Goal: Information Seeking & Learning: Learn about a topic

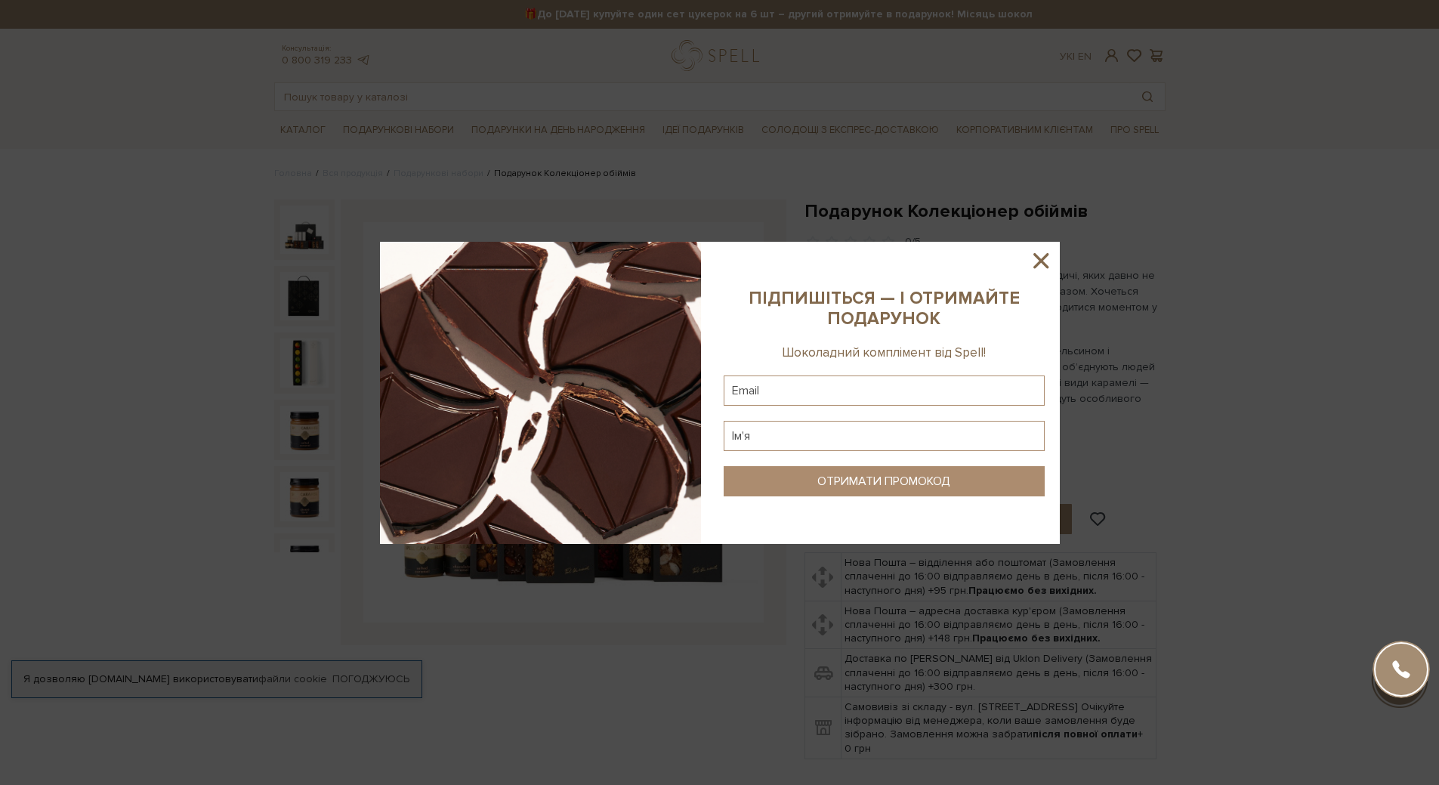
click at [1044, 261] on icon at bounding box center [1041, 261] width 26 height 26
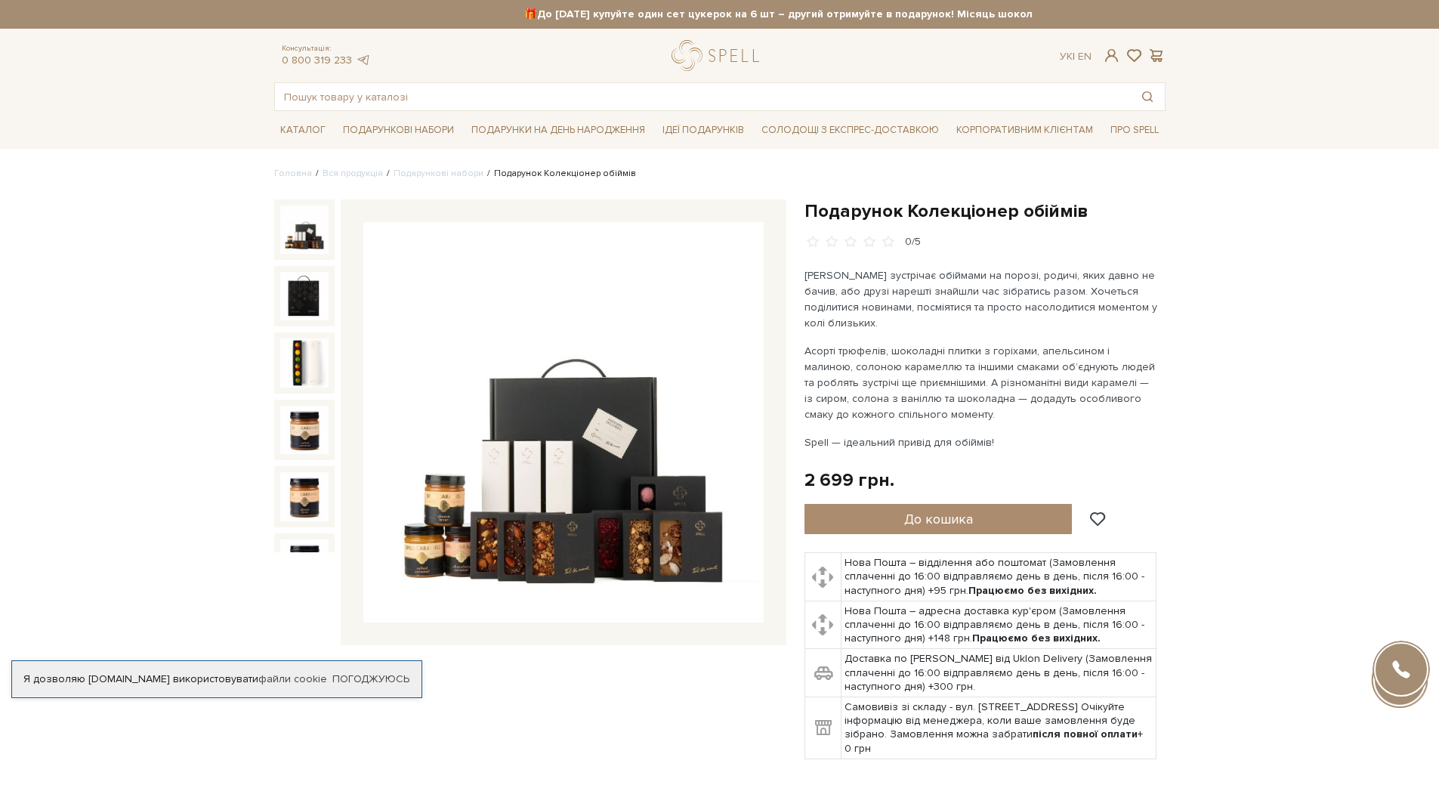
click at [679, 255] on img at bounding box center [563, 422] width 400 height 400
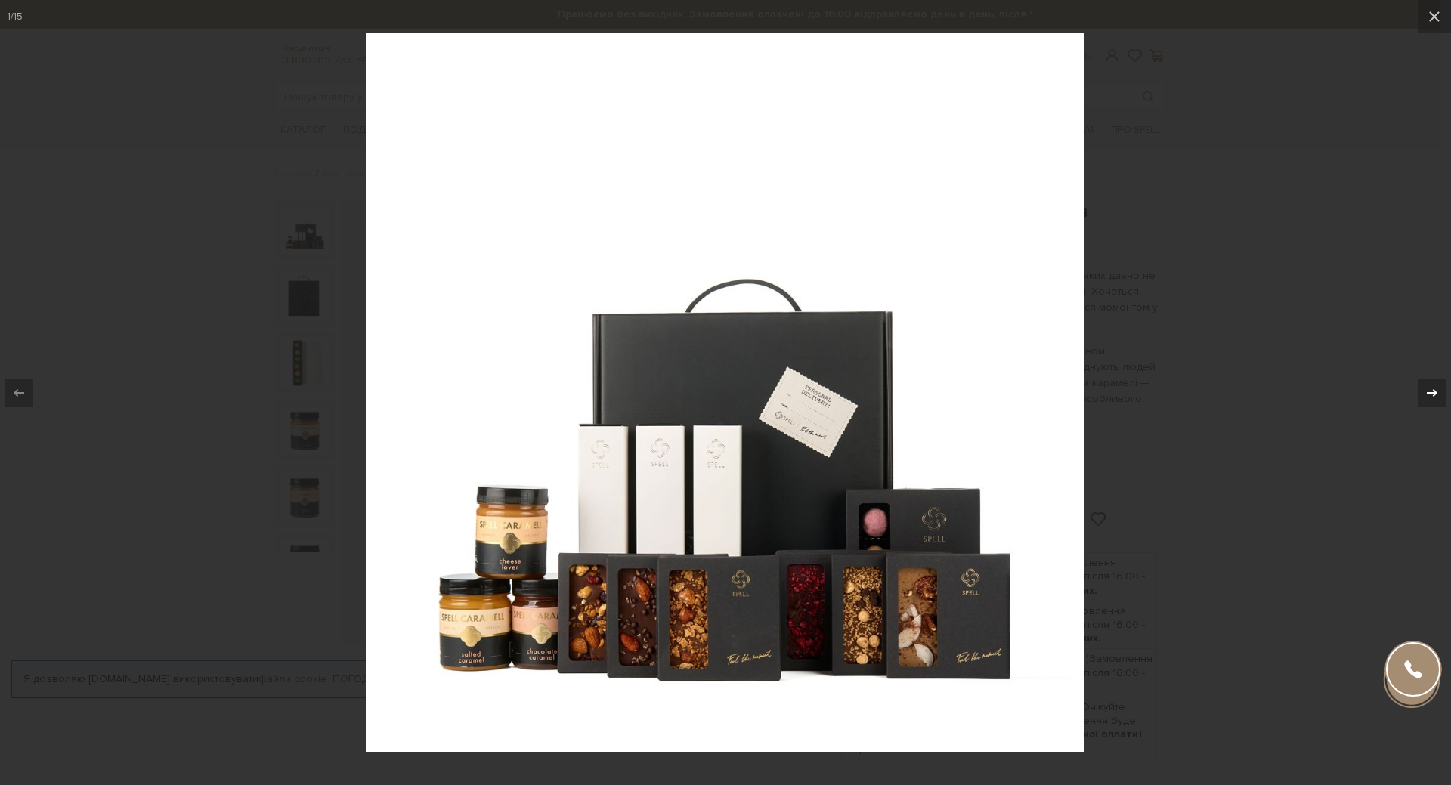
click at [1431, 390] on icon at bounding box center [1432, 393] width 18 height 18
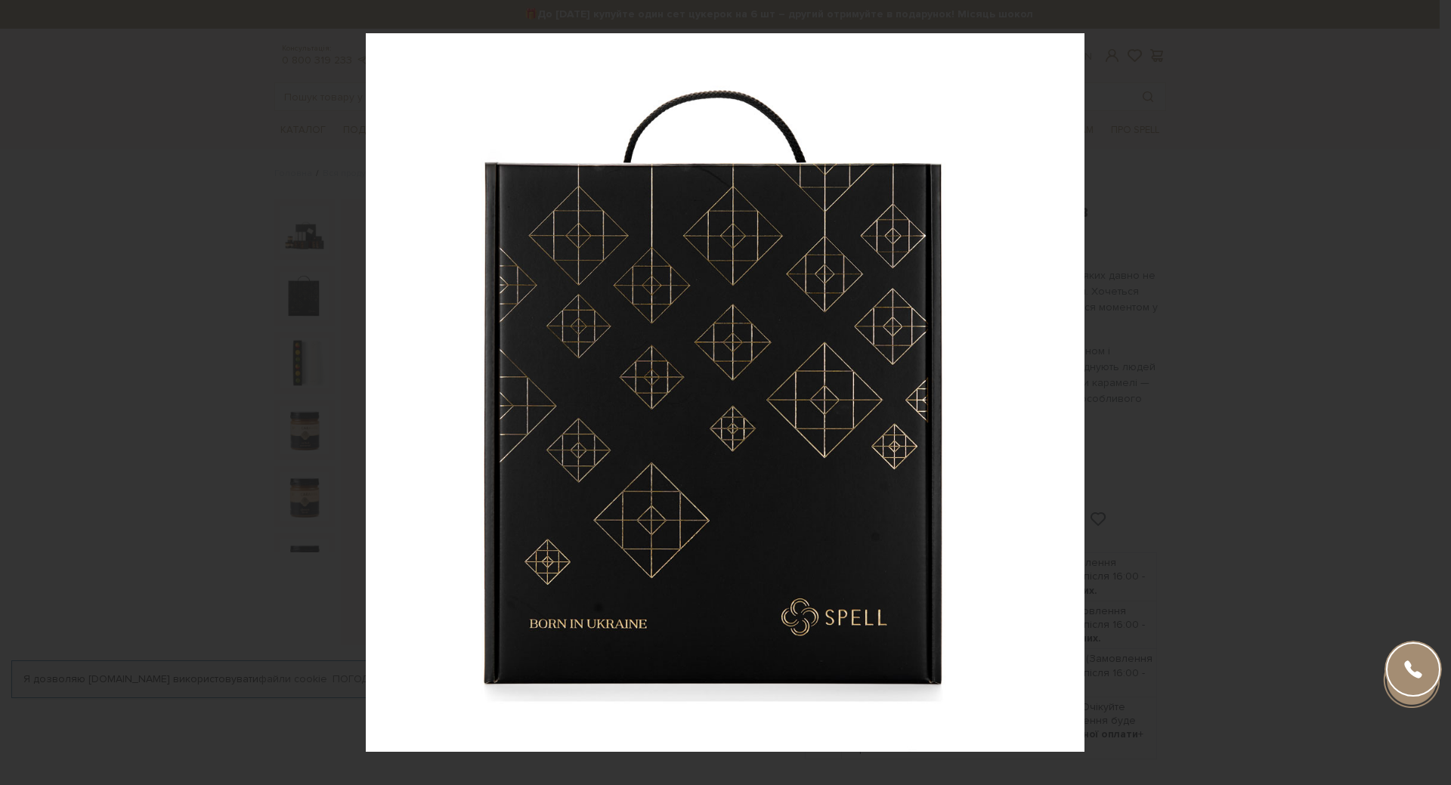
click at [1431, 390] on icon at bounding box center [1432, 393] width 18 height 18
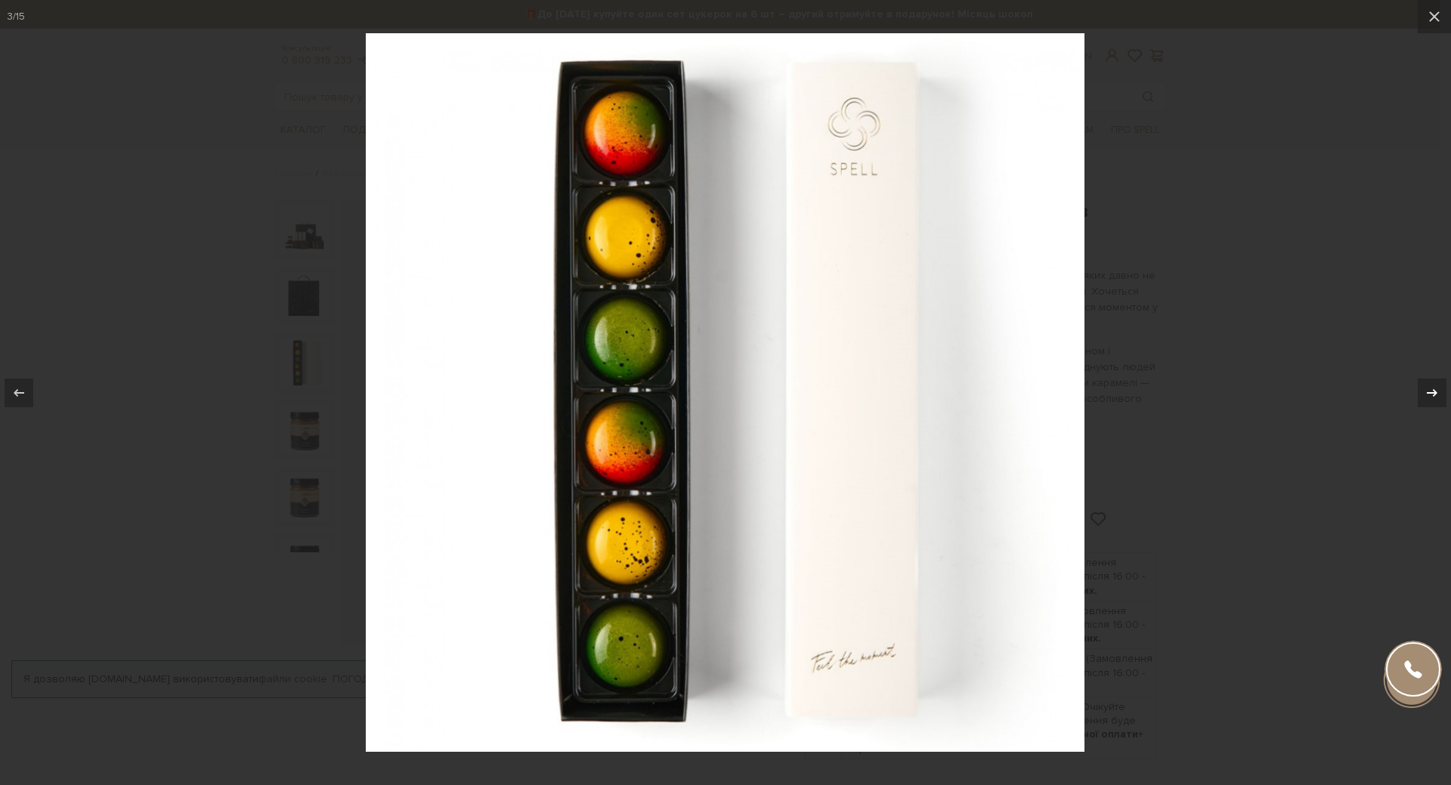
click at [1431, 390] on icon at bounding box center [1432, 393] width 18 height 18
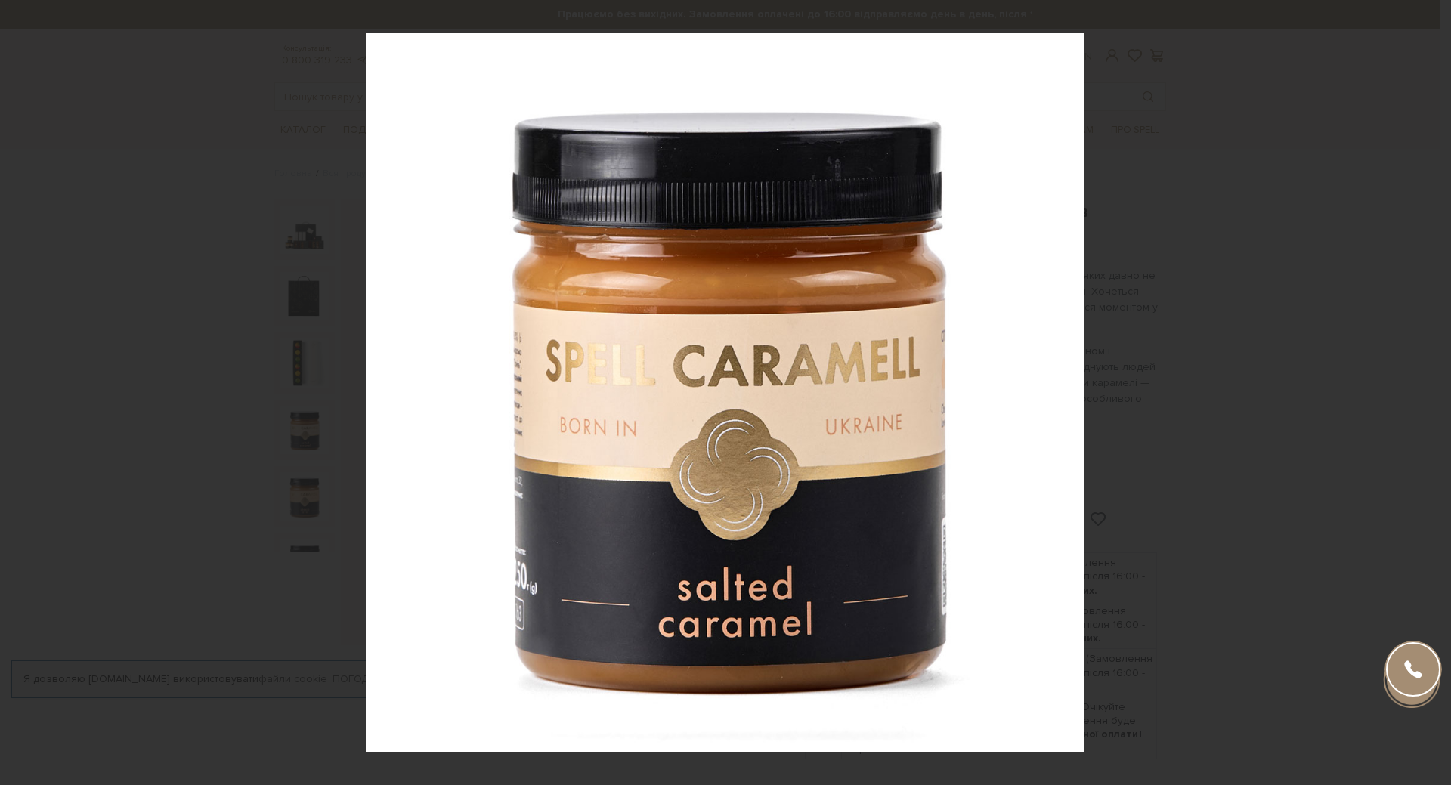
click at [1431, 390] on div "4 / 15" at bounding box center [725, 392] width 1451 height 785
click at [1430, 390] on icon at bounding box center [1432, 393] width 18 height 18
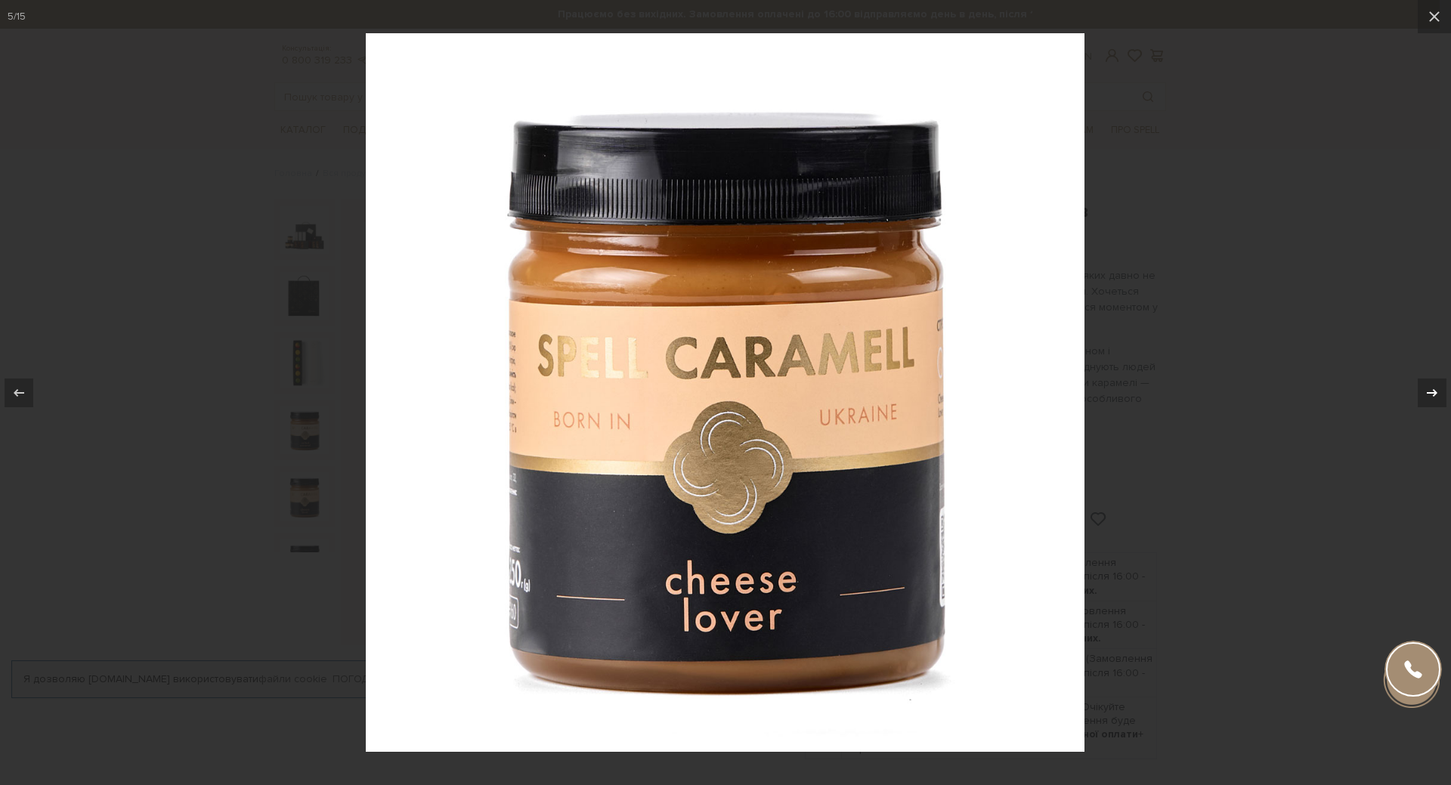
click at [1423, 394] on icon at bounding box center [1432, 393] width 18 height 18
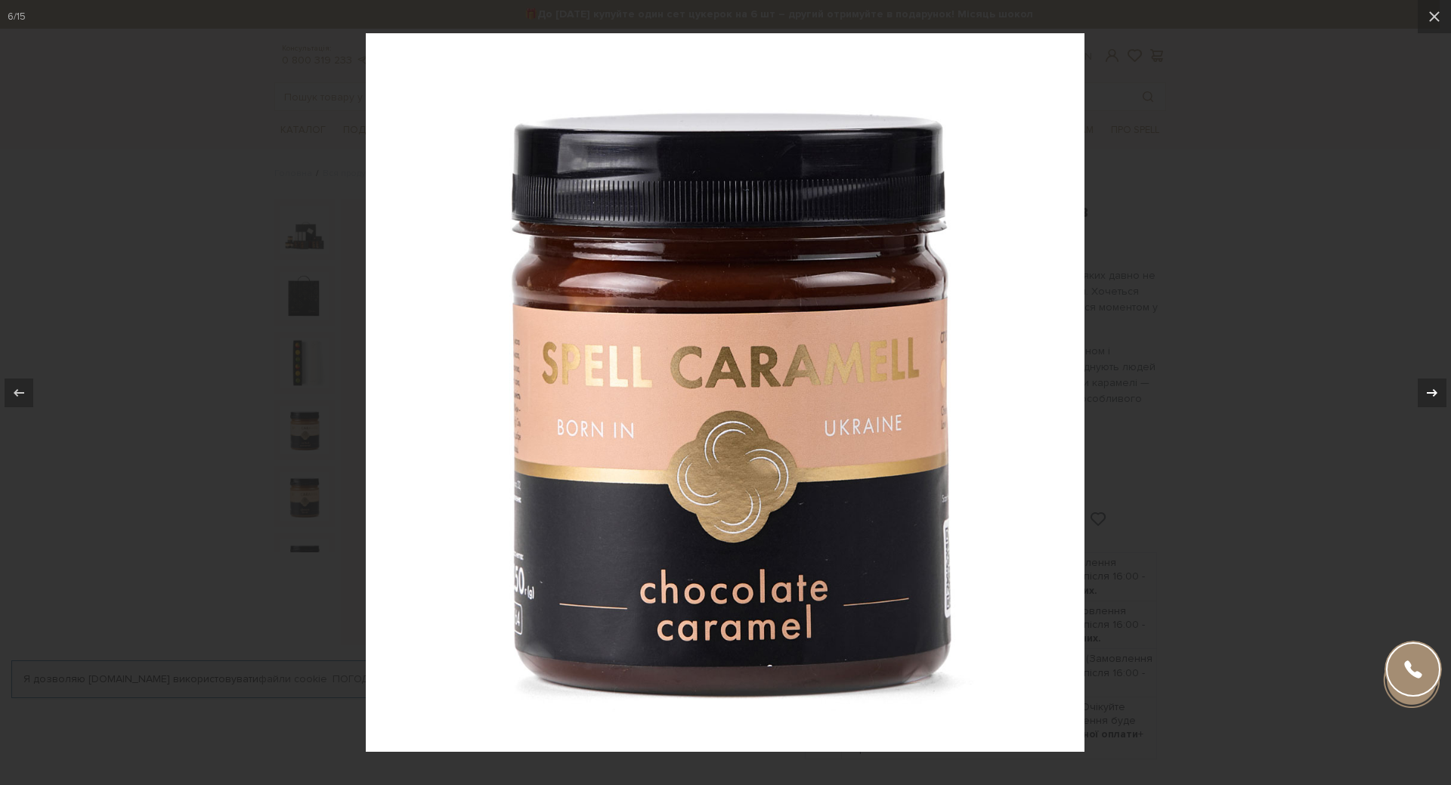
click at [1425, 393] on icon at bounding box center [1432, 393] width 18 height 18
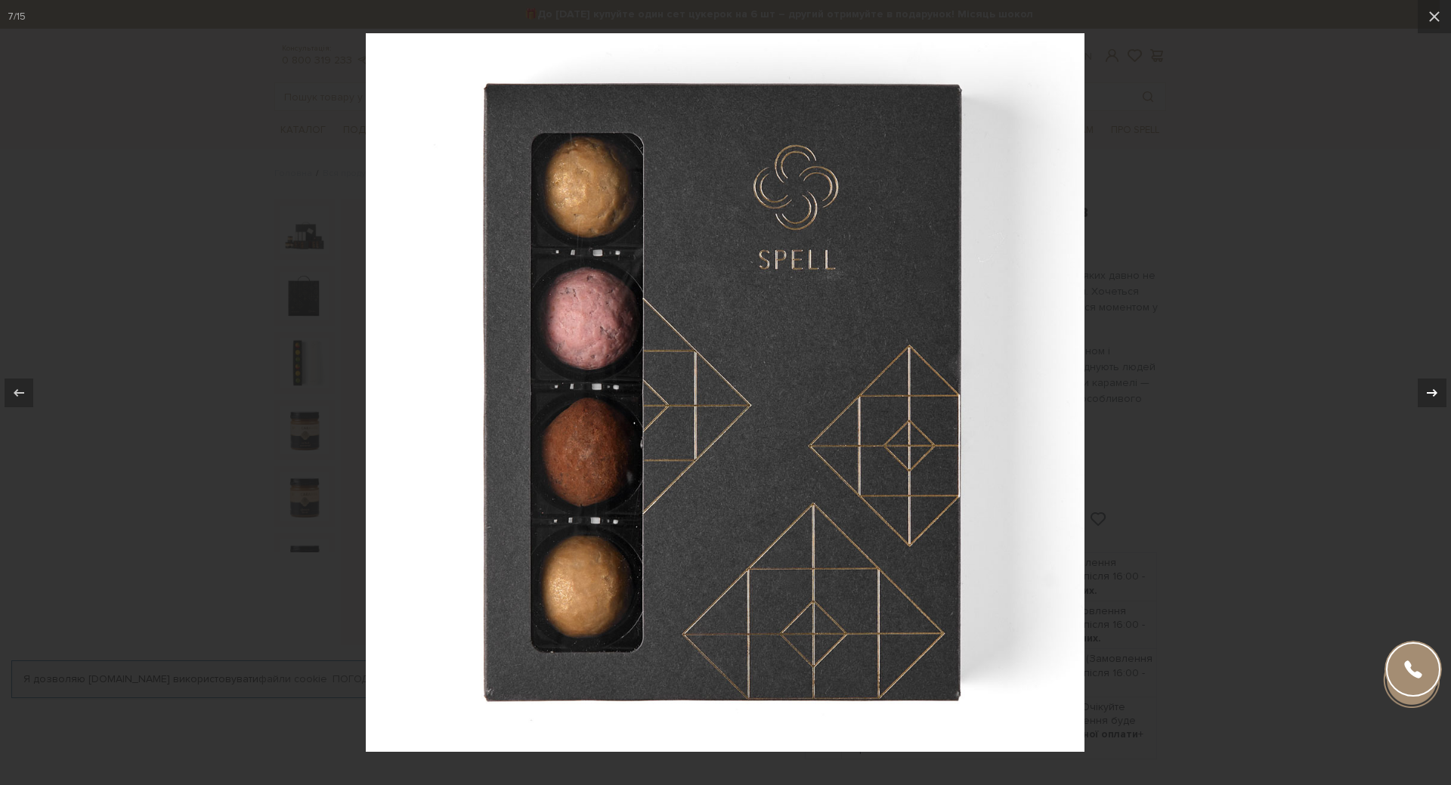
click at [1425, 393] on icon at bounding box center [1432, 393] width 18 height 18
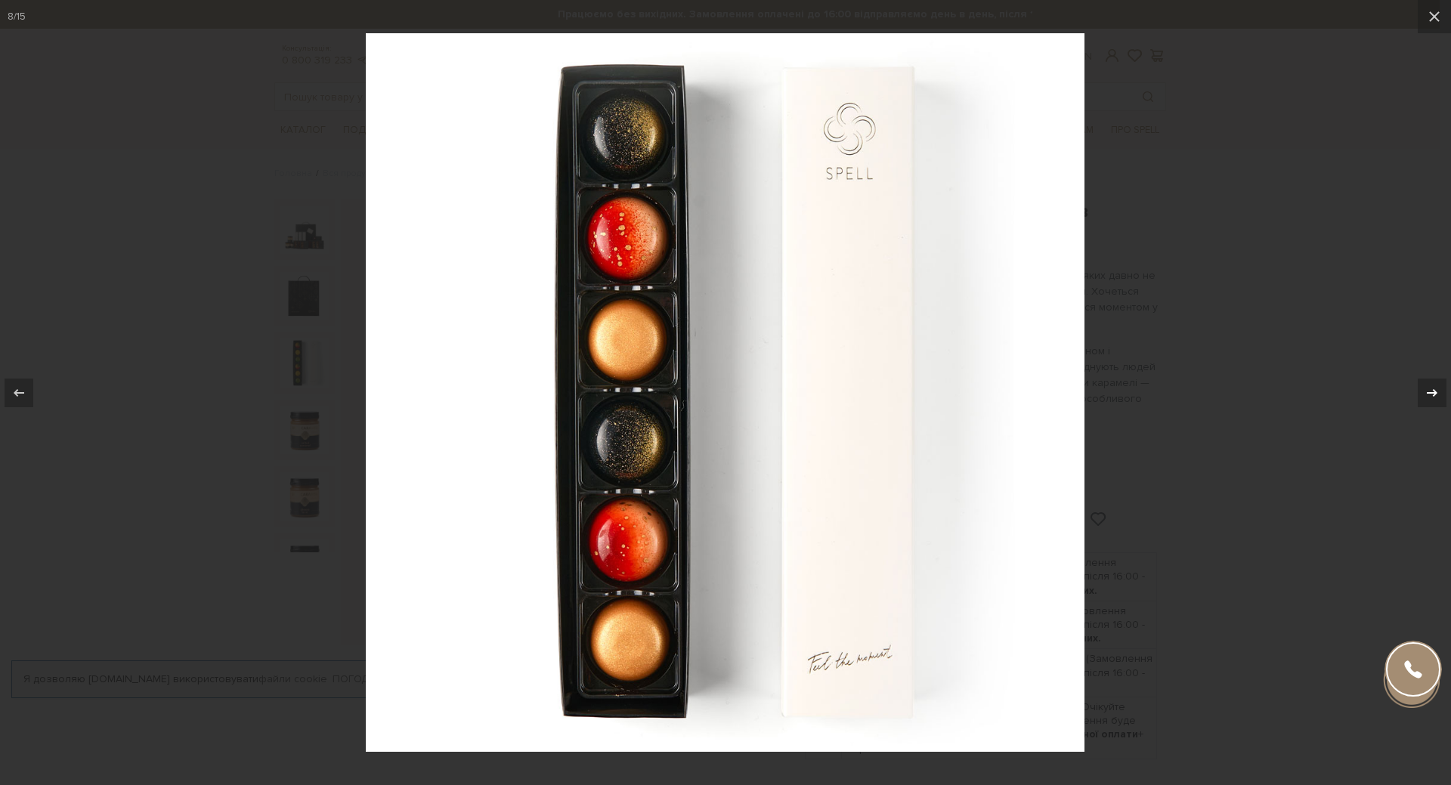
click at [1436, 394] on icon at bounding box center [1432, 393] width 18 height 18
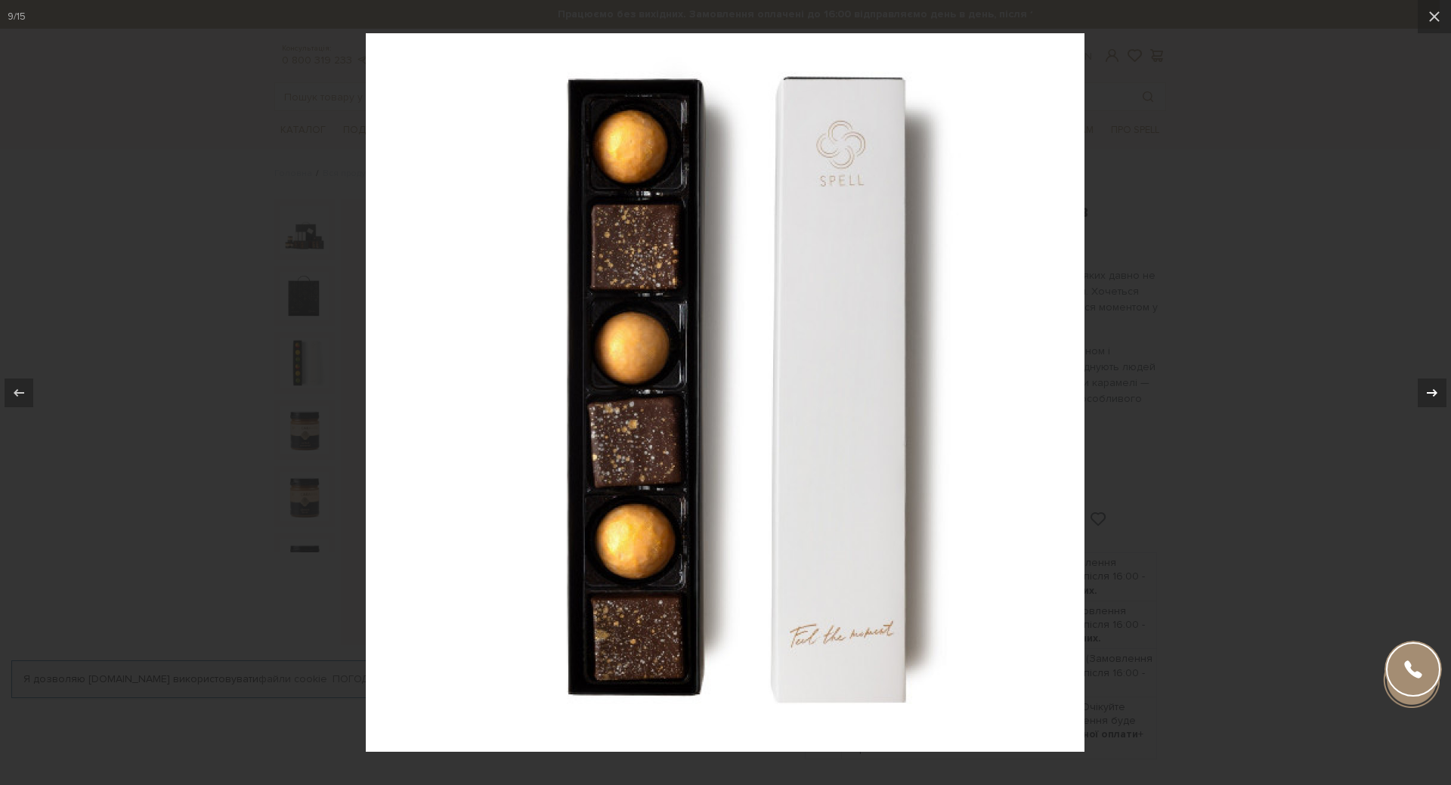
click at [1436, 394] on icon at bounding box center [1432, 393] width 18 height 18
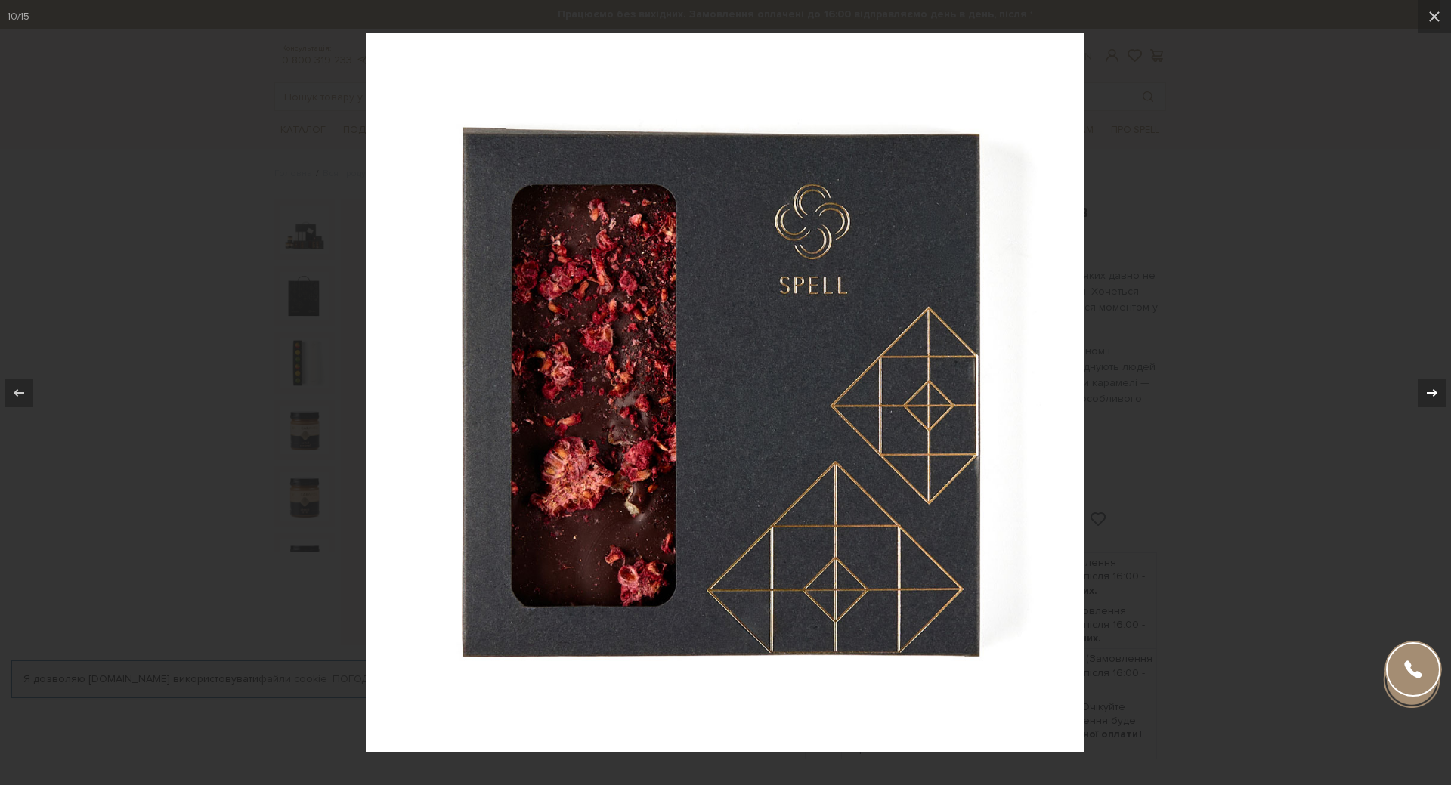
click at [1436, 394] on icon at bounding box center [1432, 393] width 18 height 18
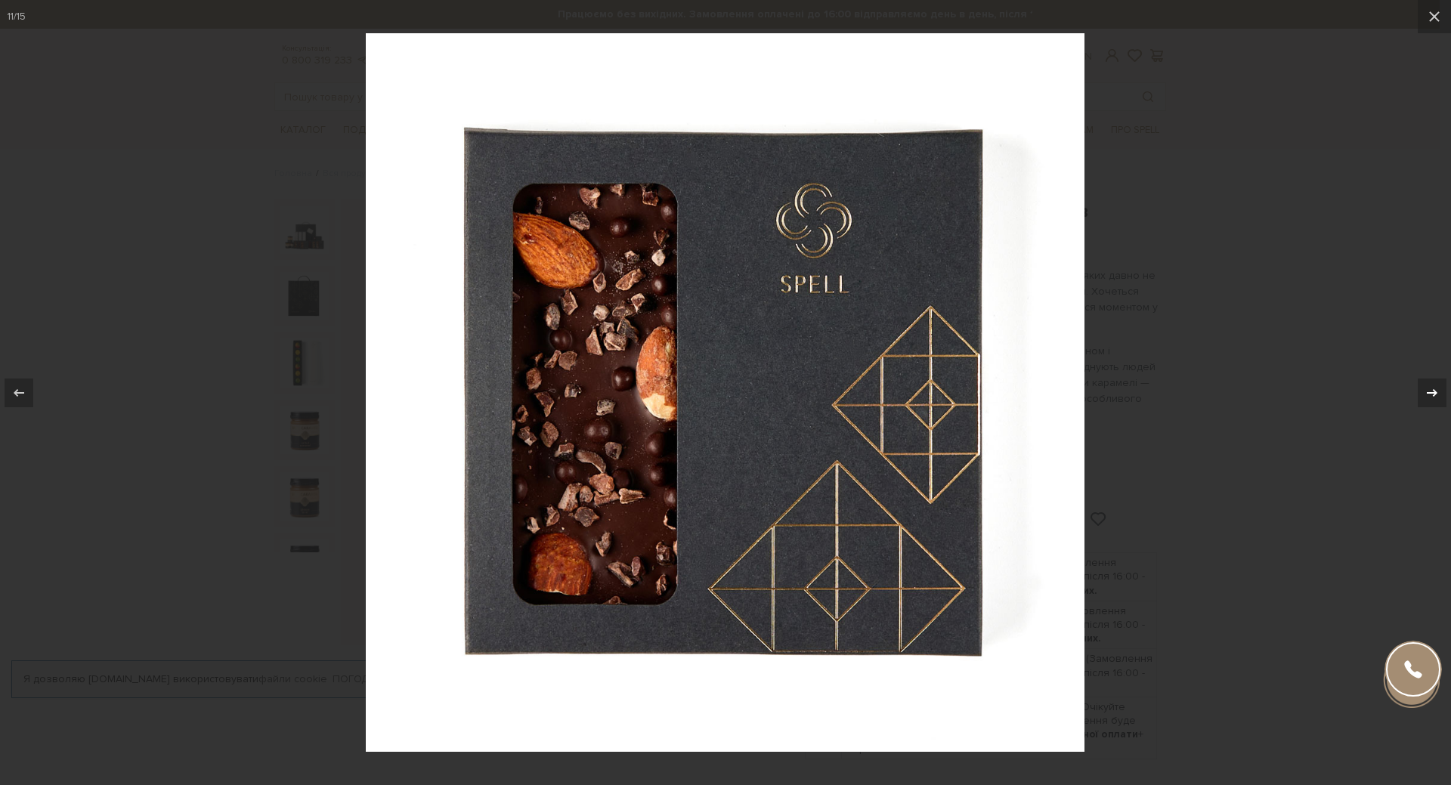
click at [1436, 394] on icon at bounding box center [1432, 393] width 18 height 18
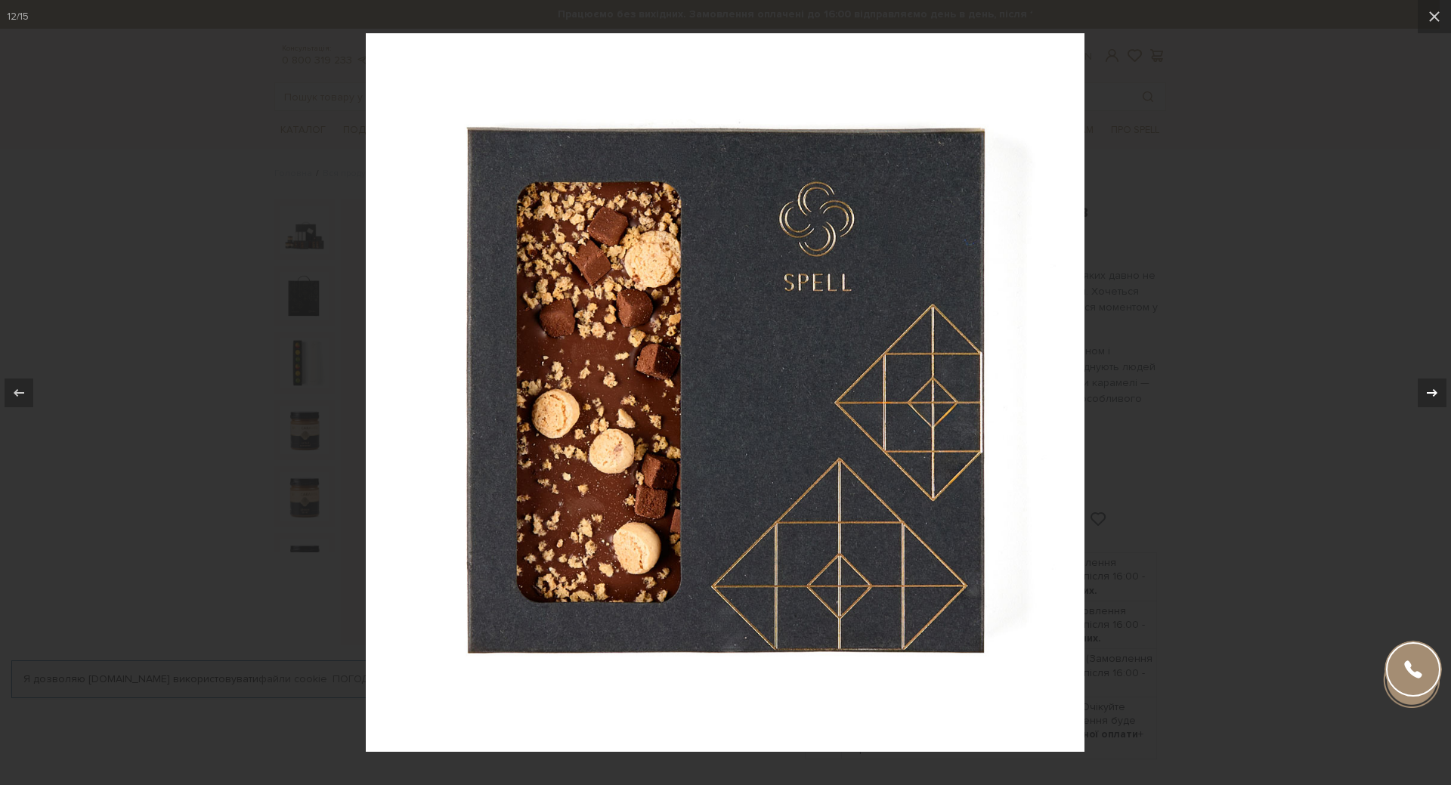
click at [1436, 394] on icon at bounding box center [1432, 393] width 18 height 18
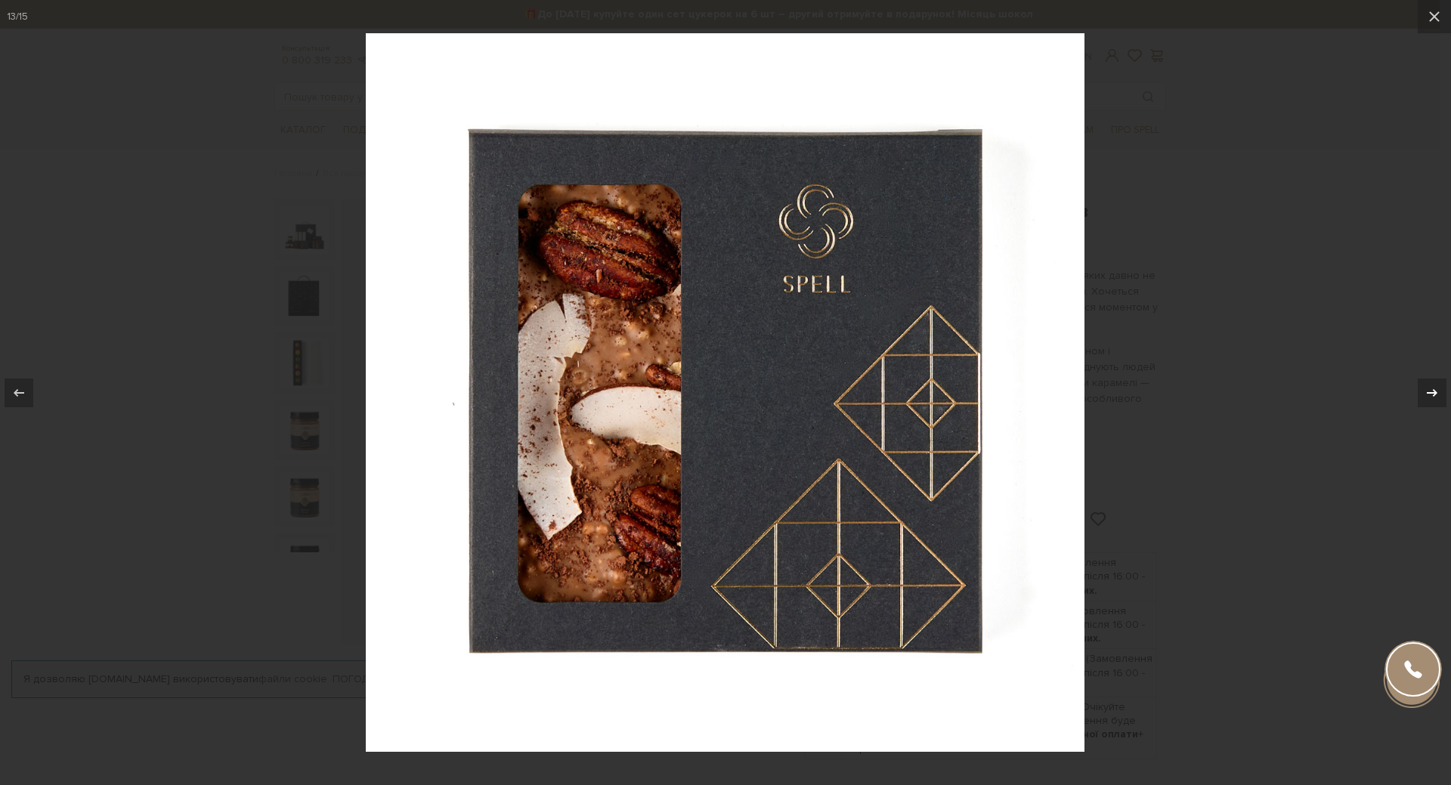
drag, startPoint x: 1436, startPoint y: 394, endPoint x: 1427, endPoint y: 394, distance: 9.1
click at [1436, 394] on icon at bounding box center [1432, 393] width 18 height 18
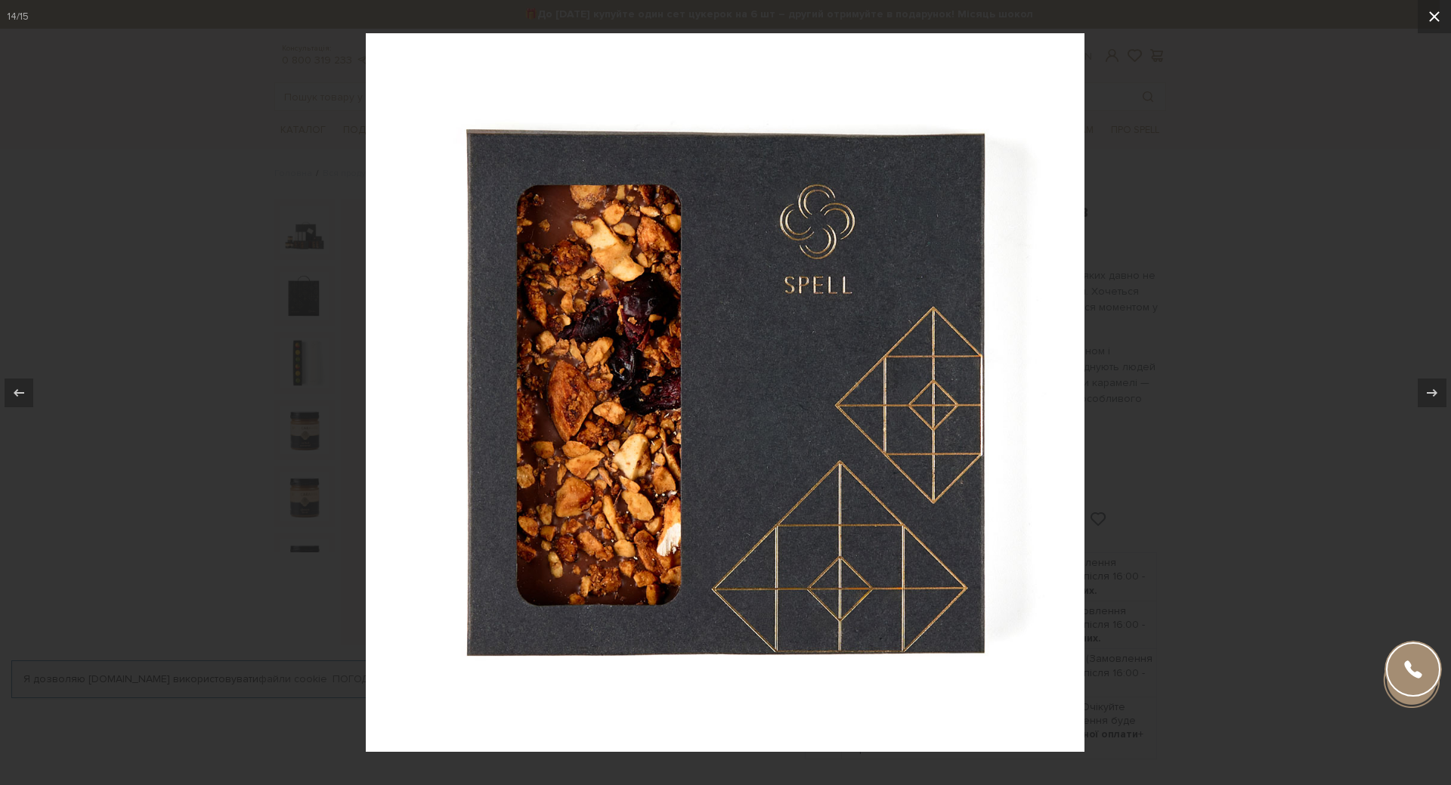
click at [1431, 21] on icon at bounding box center [1434, 17] width 18 height 18
